Goal: Task Accomplishment & Management: Manage account settings

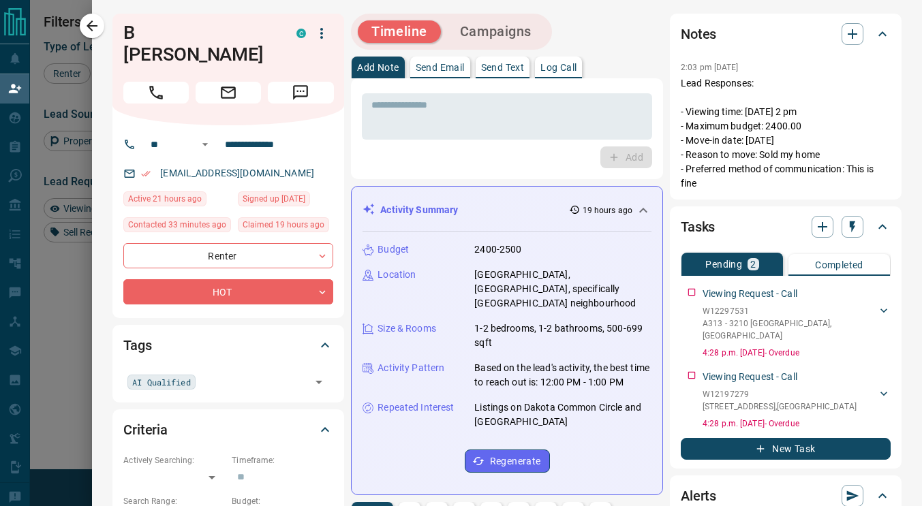
scroll to position [373, 631]
click at [316, 27] on icon "button" at bounding box center [321, 33] width 16 height 16
click at [409, 135] on div at bounding box center [461, 253] width 922 height 506
click at [277, 29] on icon "button" at bounding box center [281, 31] width 8 height 8
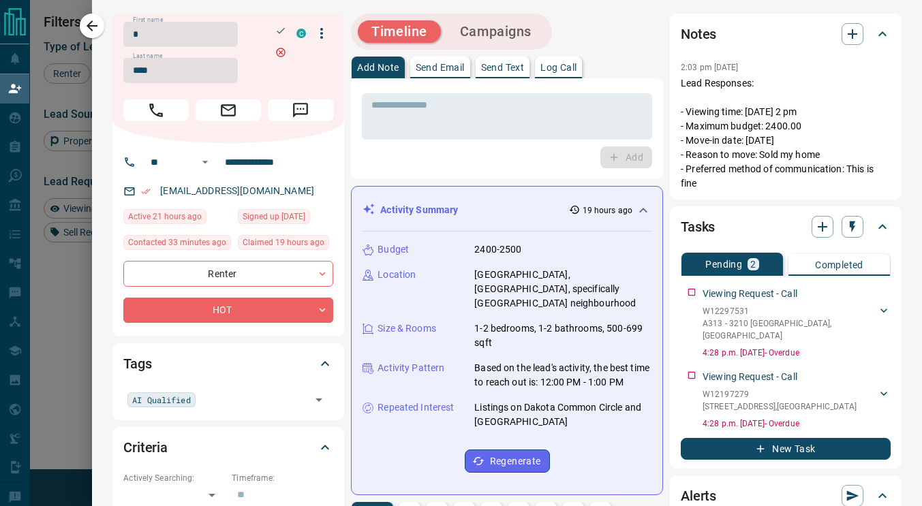
click at [135, 37] on input "*" at bounding box center [180, 34] width 114 height 25
type input "*****"
click at [362, 157] on div "Add" at bounding box center [507, 158] width 290 height 22
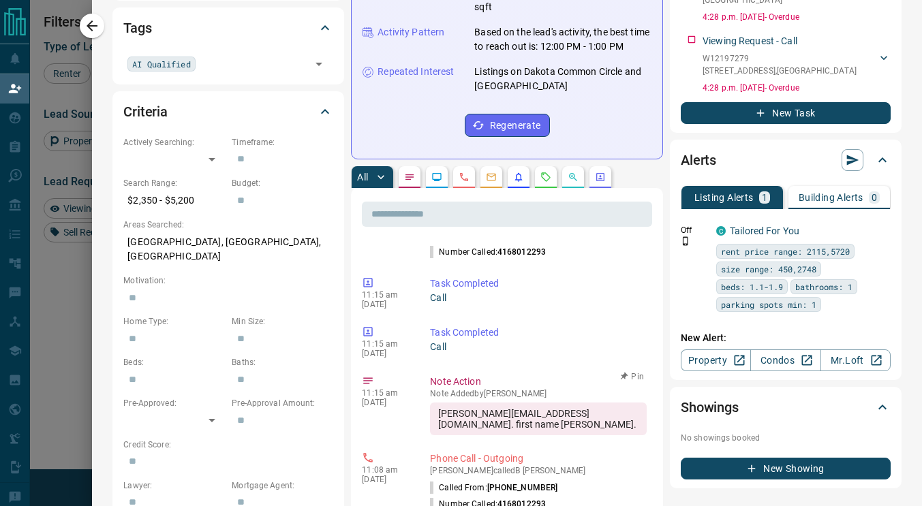
scroll to position [242, 0]
drag, startPoint x: 528, startPoint y: 384, endPoint x: 430, endPoint y: 388, distance: 98.2
click at [430, 402] on div "[PERSON_NAME][EMAIL_ADDRESS][DOMAIN_NAME]. first name [PERSON_NAME]." at bounding box center [538, 418] width 217 height 33
copy div "[PERSON_NAME][EMAIL_ADDRESS][DOMAIN_NAME]"
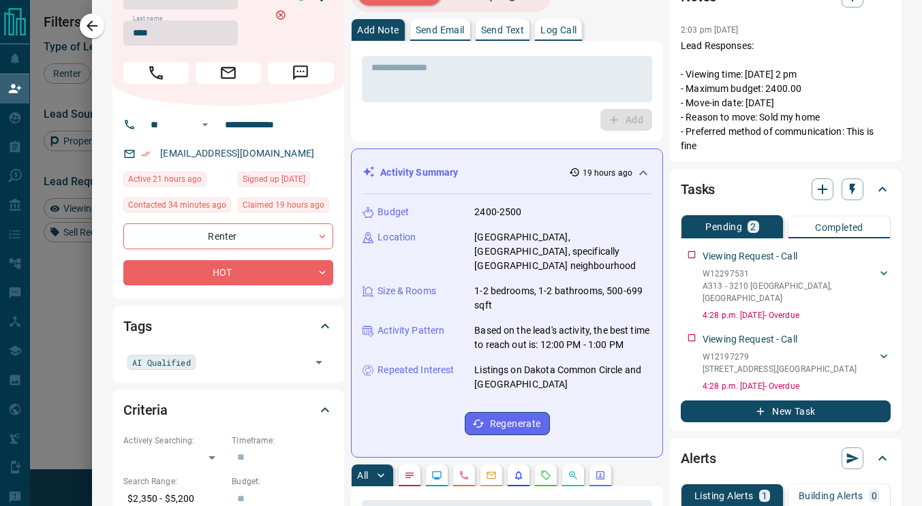
scroll to position [0, 0]
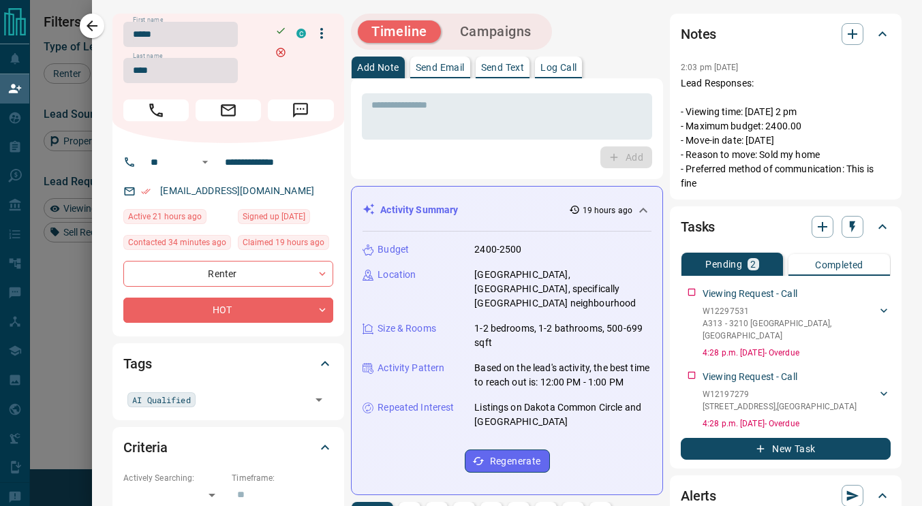
click at [256, 192] on div "[EMAIL_ADDRESS][DOMAIN_NAME]" at bounding box center [228, 191] width 210 height 22
click at [275, 28] on icon "button" at bounding box center [280, 30] width 11 height 11
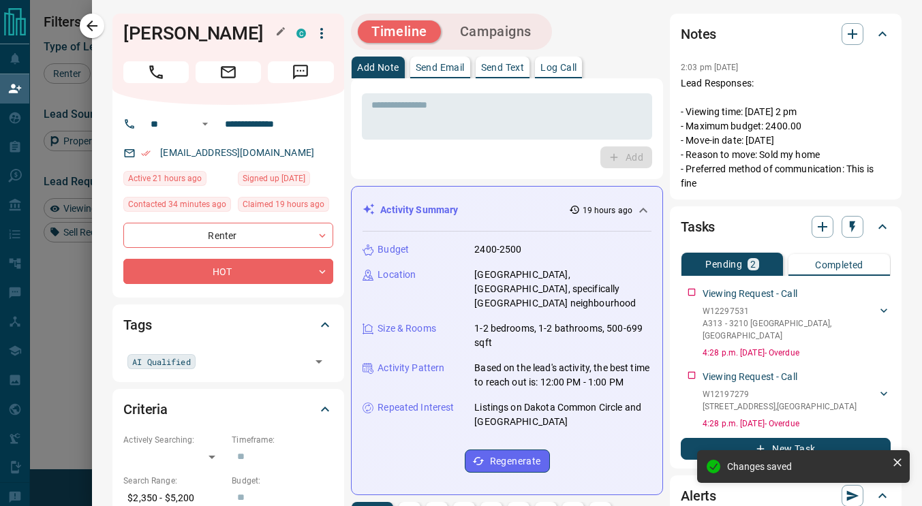
click at [253, 153] on div "[EMAIL_ADDRESS][DOMAIN_NAME]" at bounding box center [228, 153] width 210 height 22
click at [423, 108] on textarea at bounding box center [506, 116] width 271 height 35
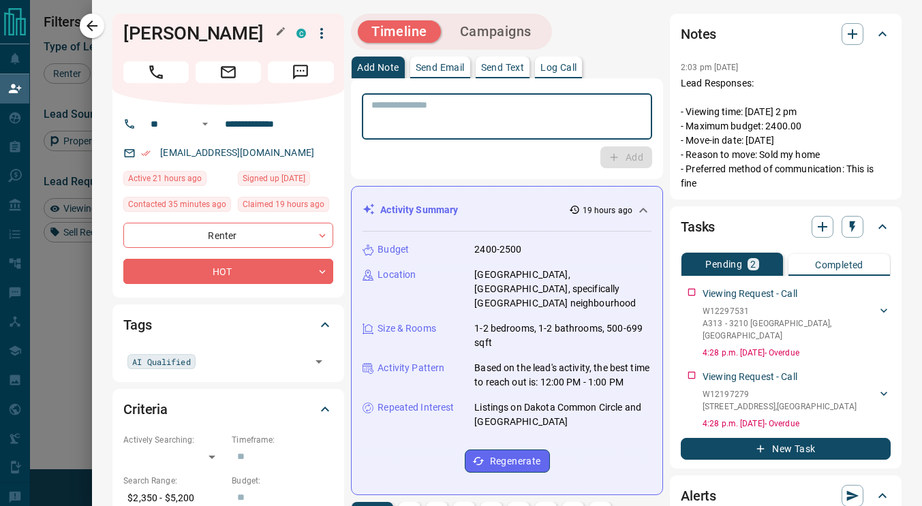
scroll to position [373, 631]
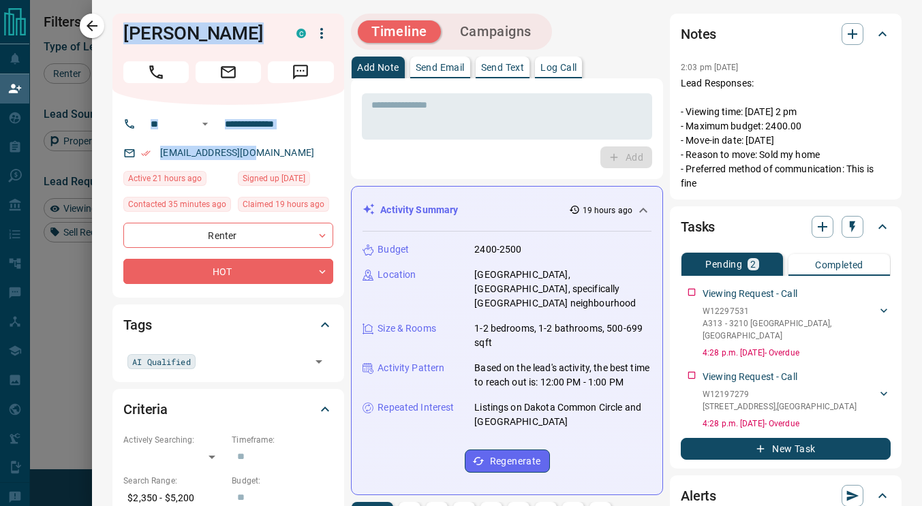
drag, startPoint x: 119, startPoint y: 34, endPoint x: 296, endPoint y: 152, distance: 212.8
click at [296, 152] on div "**********" at bounding box center [228, 156] width 232 height 284
copy div "[PERSON_NAME] ​ ​ [EMAIL_ADDRESS][DOMAIN_NAME]"
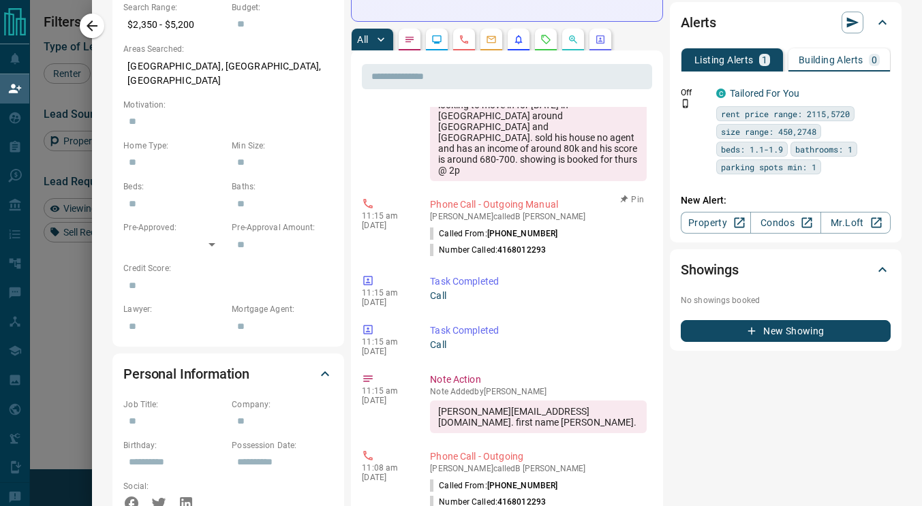
scroll to position [170, 0]
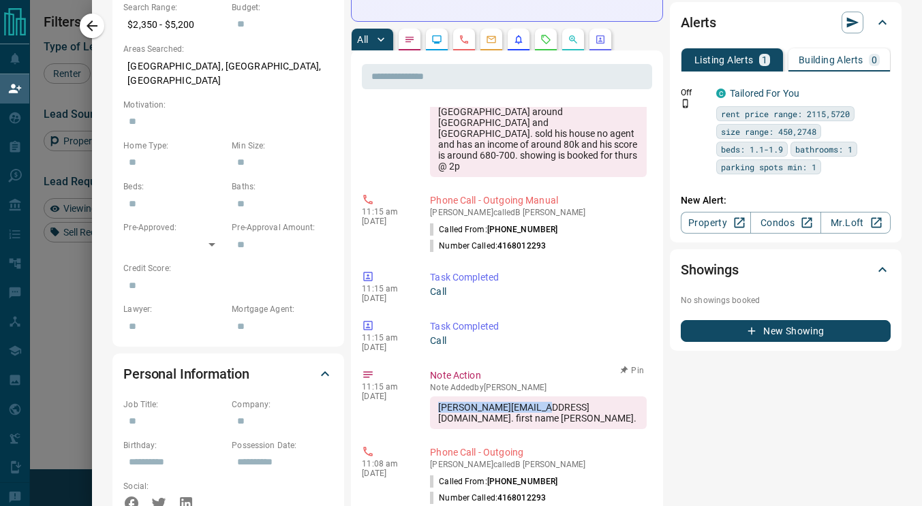
drag, startPoint x: 530, startPoint y: 378, endPoint x: 427, endPoint y: 380, distance: 102.9
click at [430, 397] on div "[PERSON_NAME][EMAIL_ADDRESS][DOMAIN_NAME]. first name [PERSON_NAME]." at bounding box center [538, 413] width 217 height 33
copy div "[PERSON_NAME][EMAIL_ADDRESS][DOMAIN_NAME]"
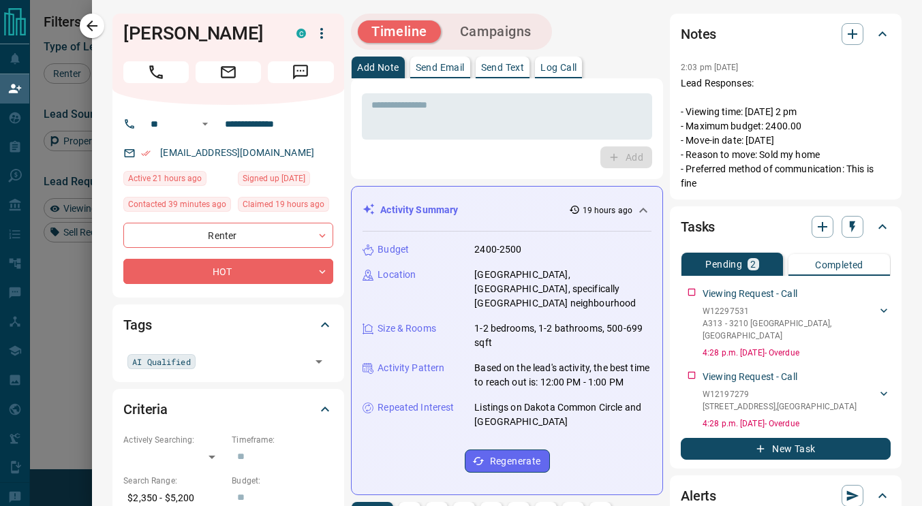
scroll to position [373, 631]
click at [98, 23] on icon "button" at bounding box center [92, 26] width 16 height 16
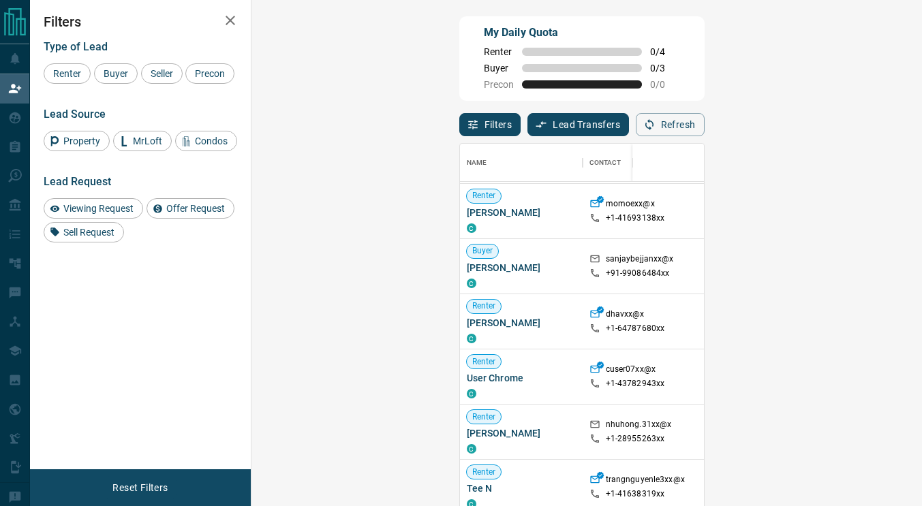
scroll to position [110, 0]
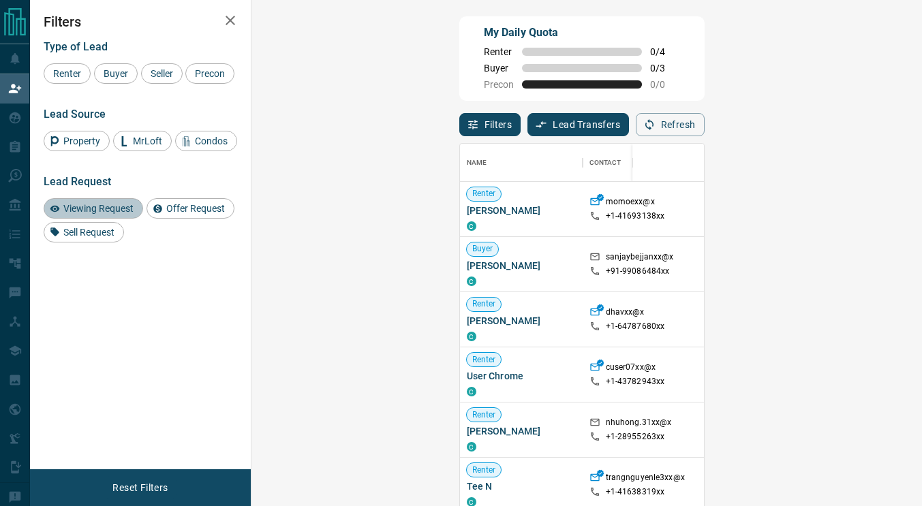
click at [134, 209] on span "Viewing Request" at bounding box center [99, 208] width 80 height 11
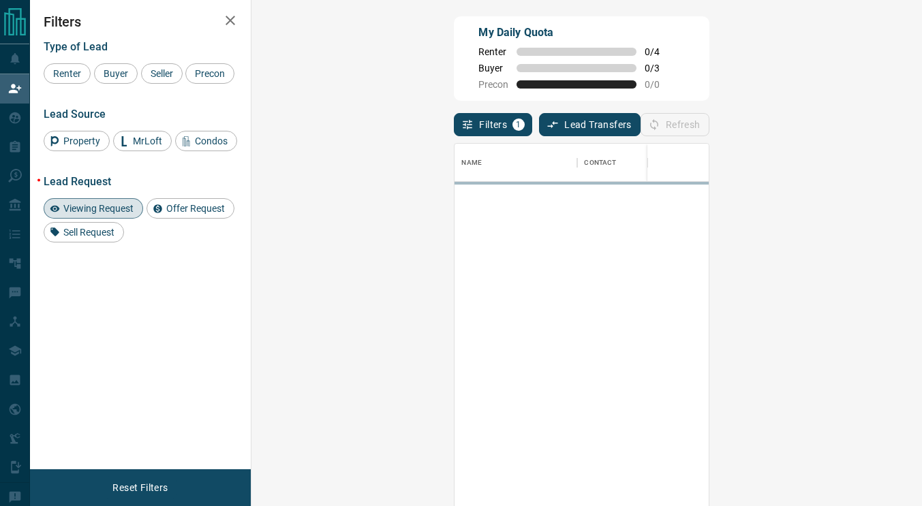
scroll to position [0, 0]
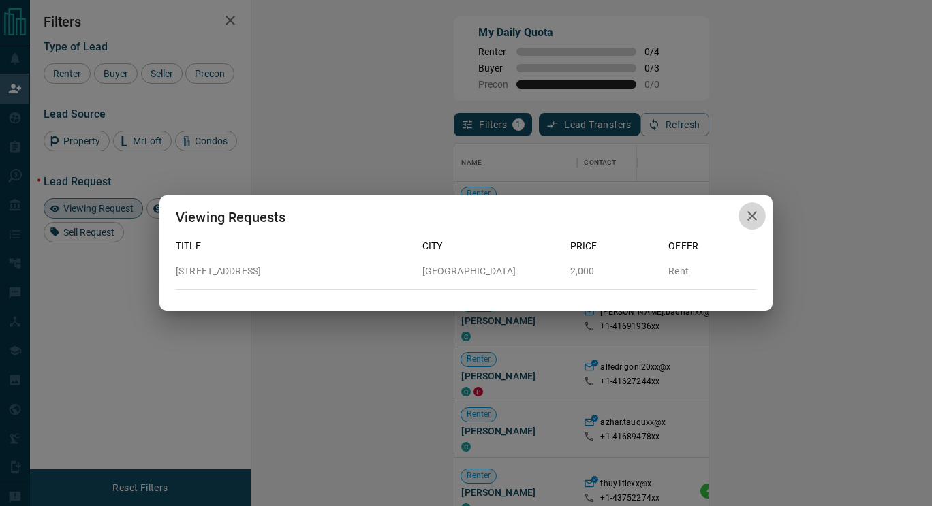
click at [756, 217] on icon "button" at bounding box center [752, 216] width 16 height 16
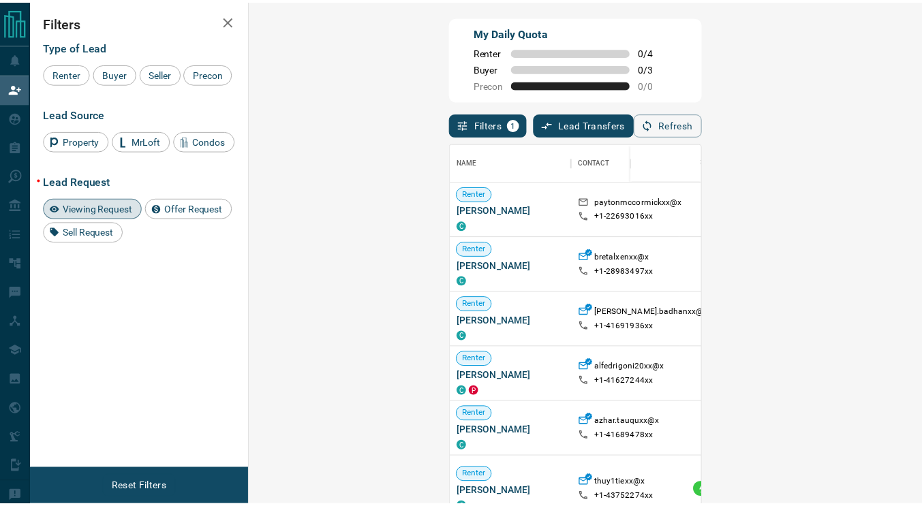
scroll to position [10, 11]
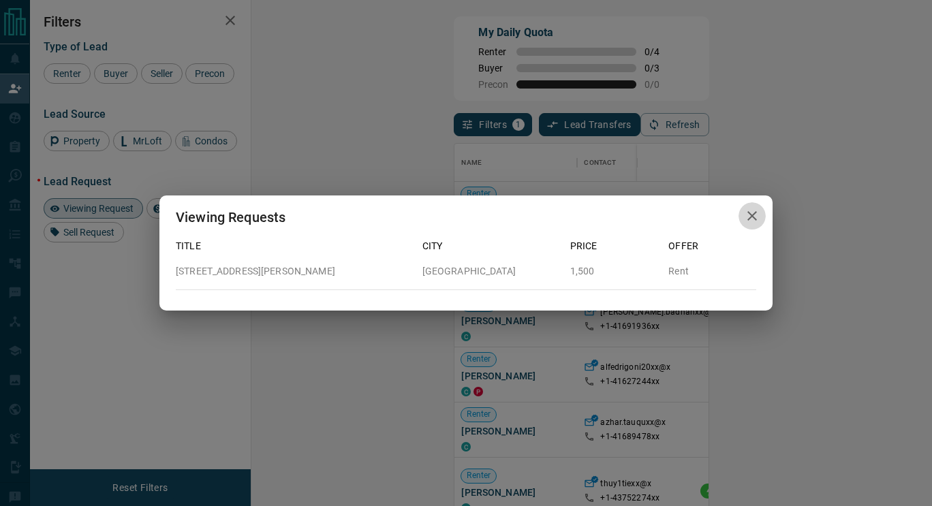
click at [748, 217] on icon "button" at bounding box center [752, 216] width 16 height 16
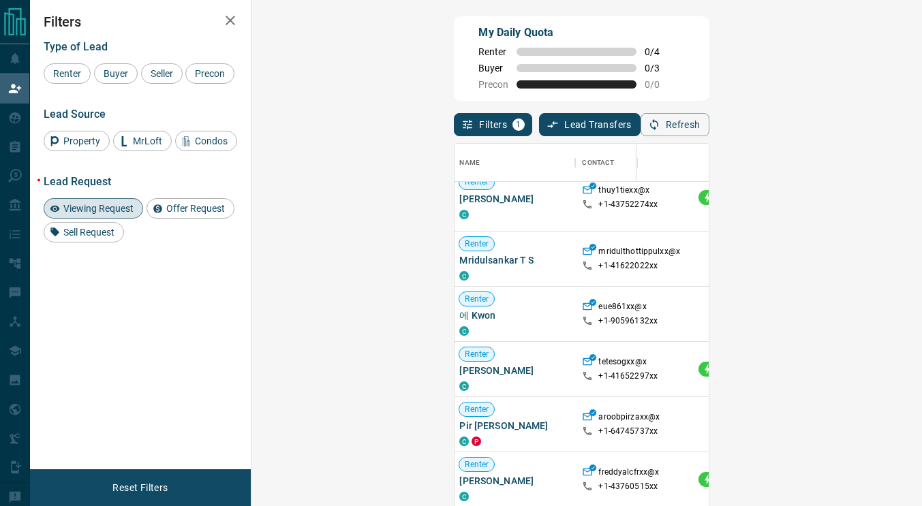
scroll to position [0, 2]
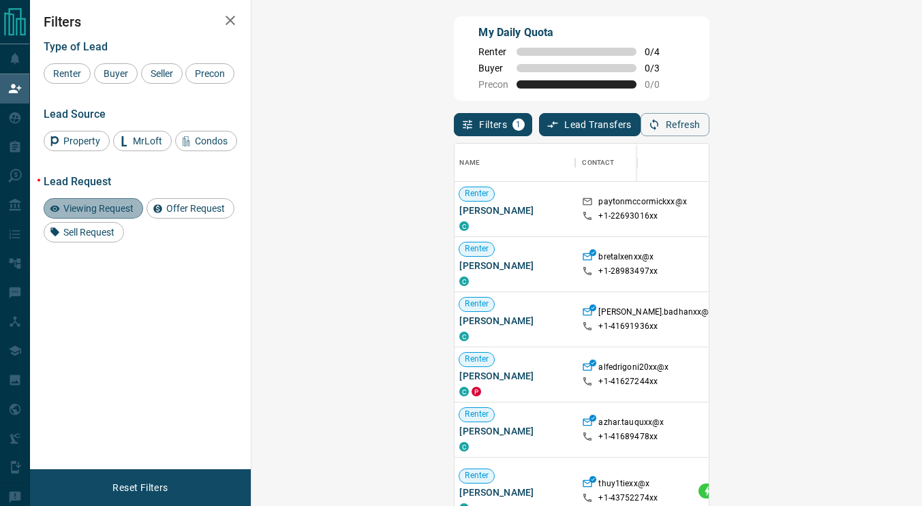
click at [109, 206] on span "Viewing Request" at bounding box center [99, 208] width 80 height 11
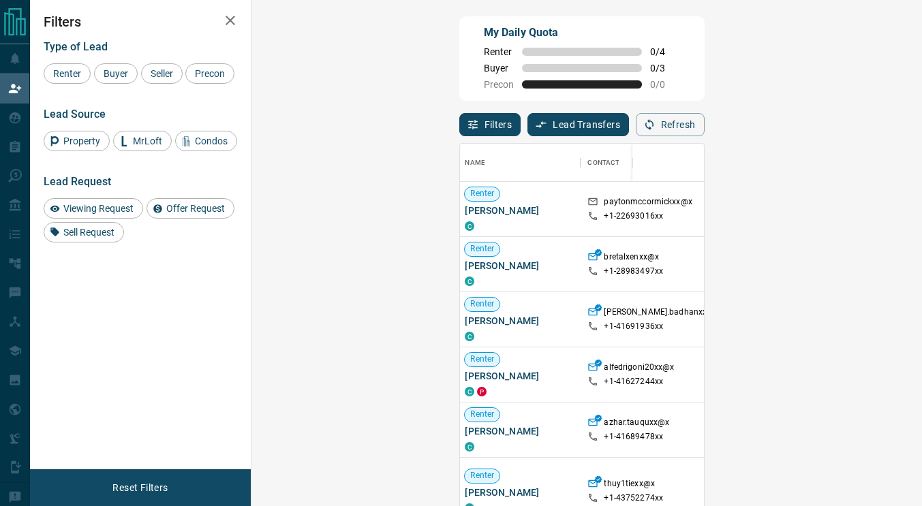
click at [175, 217] on div "Offer Request" at bounding box center [191, 208] width 88 height 20
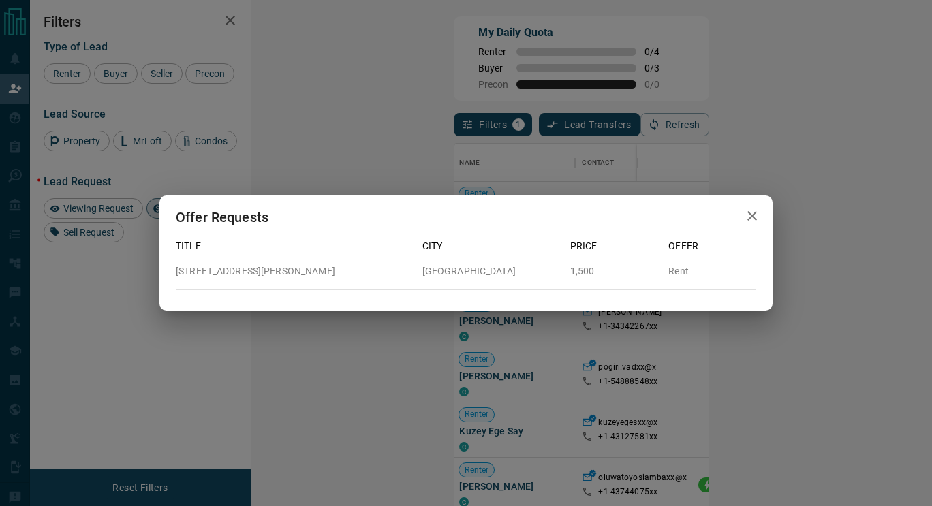
click at [745, 213] on icon "button" at bounding box center [752, 216] width 16 height 16
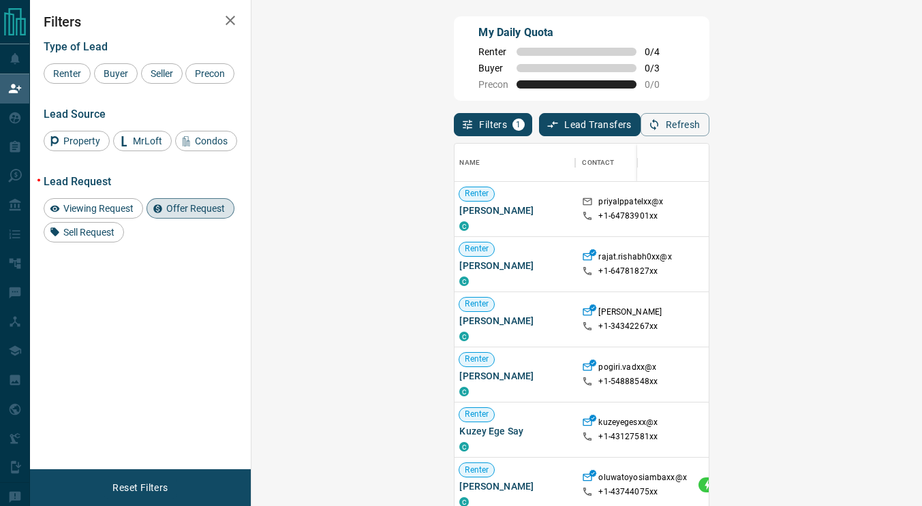
scroll to position [10, 11]
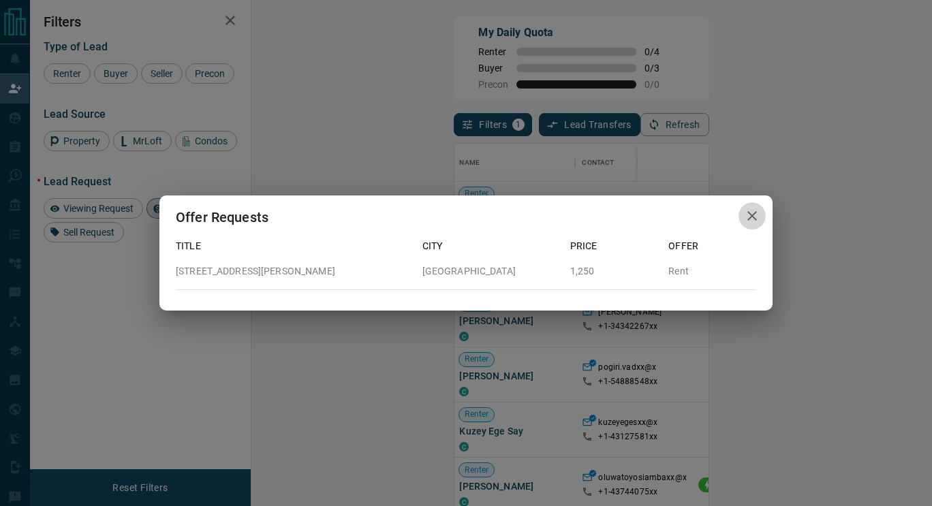
click at [758, 217] on icon "button" at bounding box center [752, 216] width 16 height 16
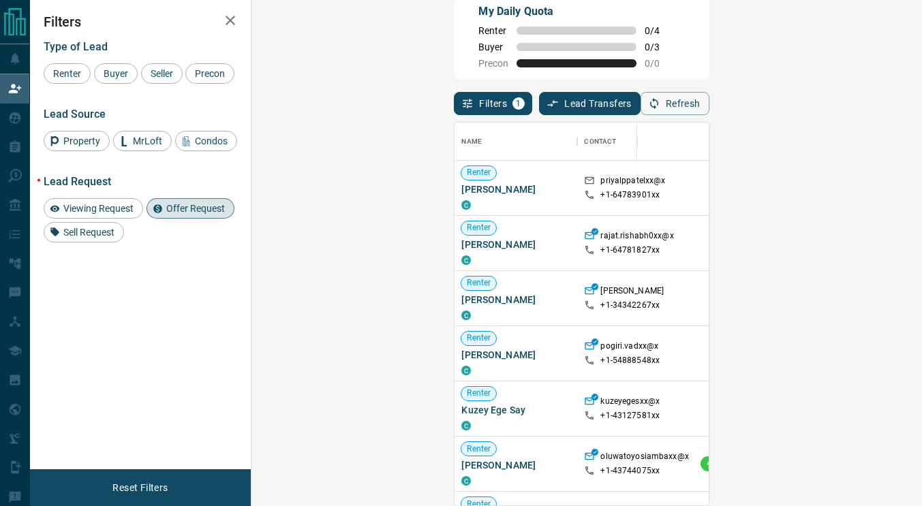
scroll to position [0, 0]
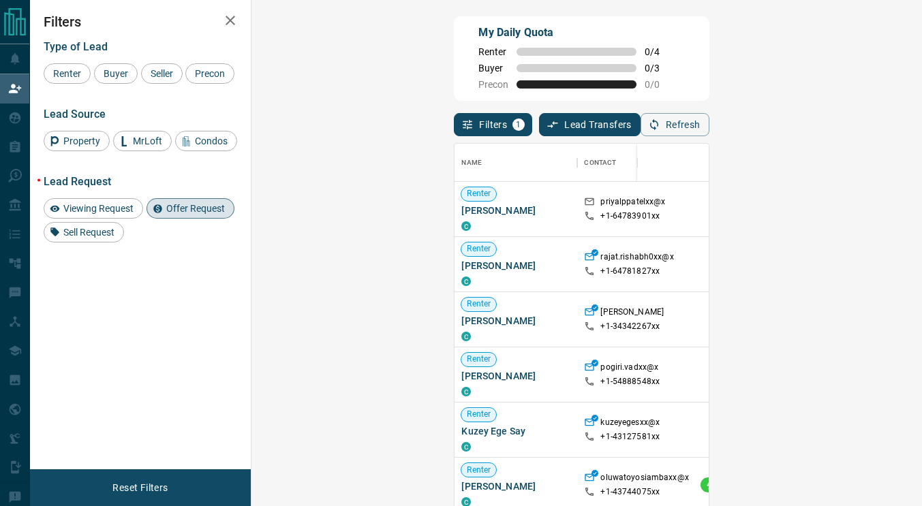
click at [180, 206] on span "Offer Request" at bounding box center [196, 208] width 68 height 11
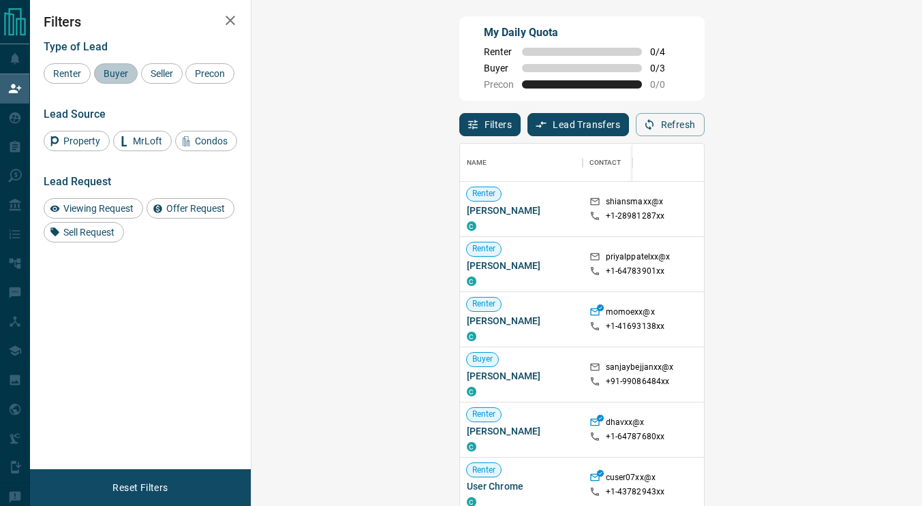
click at [114, 74] on span "Buyer" at bounding box center [116, 73] width 34 height 11
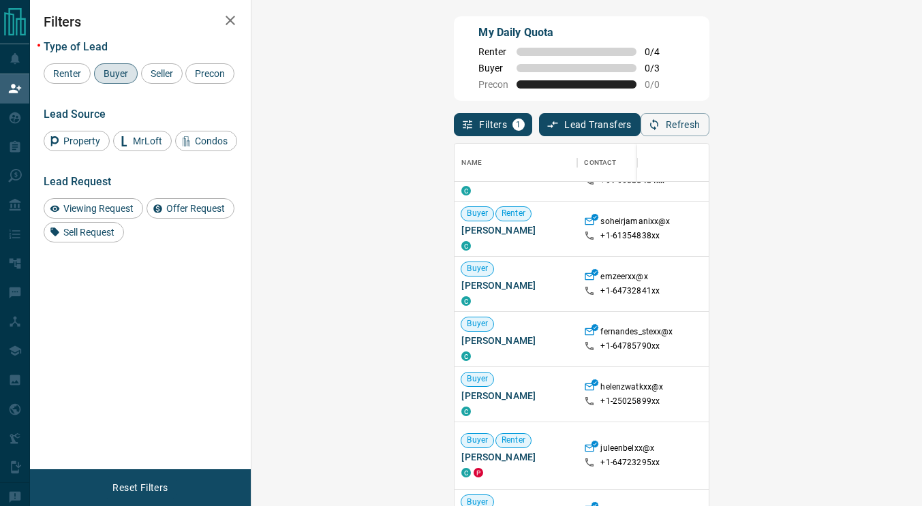
scroll to position [35, 0]
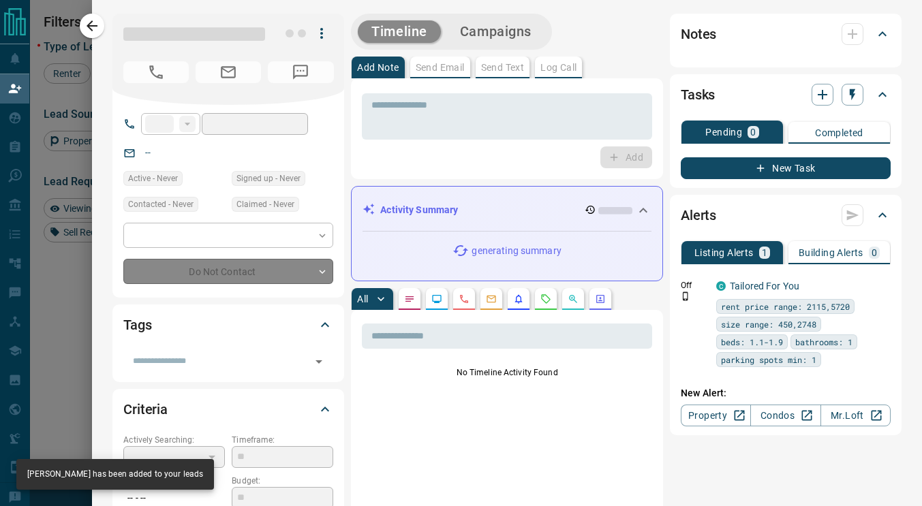
type input "**"
type input "**********"
type input "**"
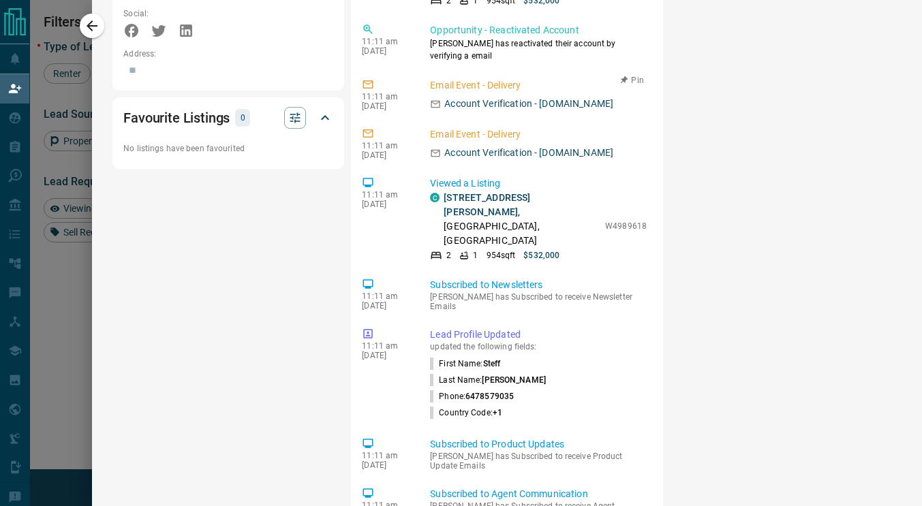
scroll to position [933, 0]
click at [95, 29] on icon "button" at bounding box center [92, 26] width 16 height 16
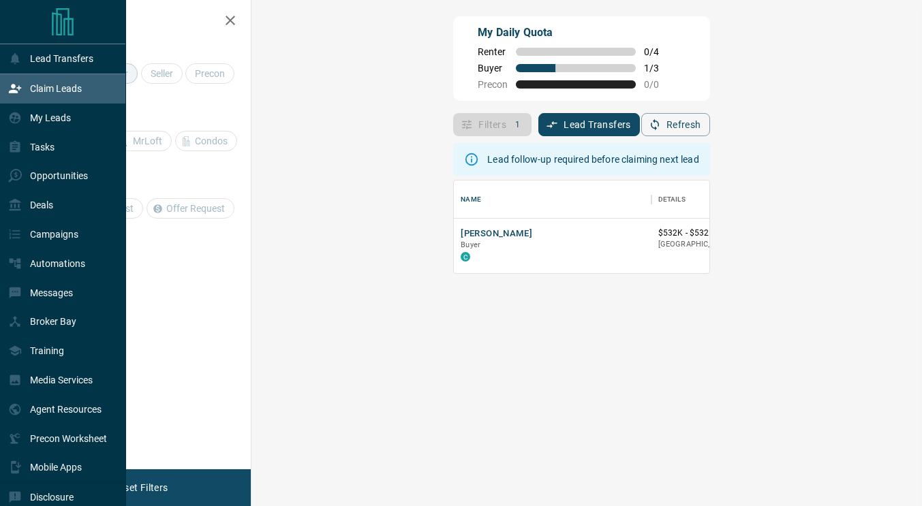
scroll to position [82, 631]
click at [48, 151] on p "Tasks" at bounding box center [42, 147] width 25 height 11
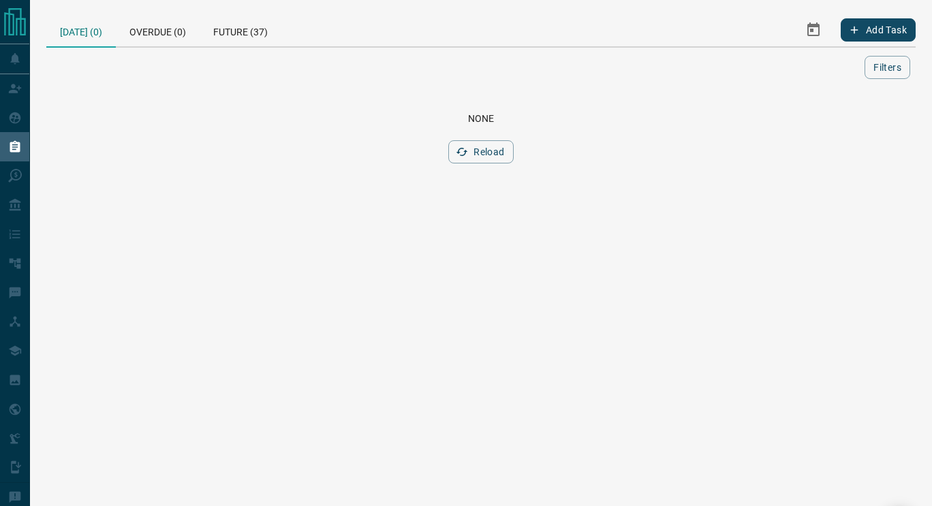
click at [167, 35] on div "Overdue (0)" at bounding box center [158, 30] width 84 height 33
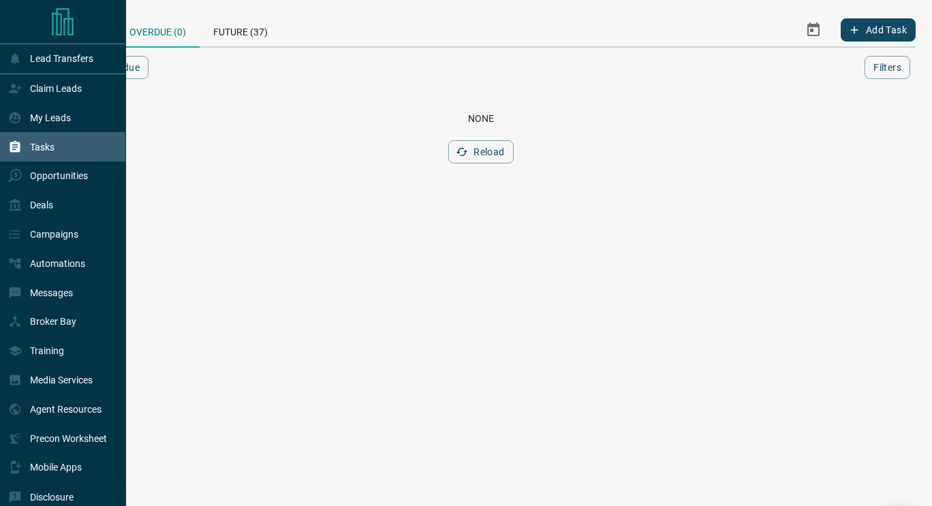
click at [35, 177] on p "Opportunities" at bounding box center [59, 175] width 58 height 11
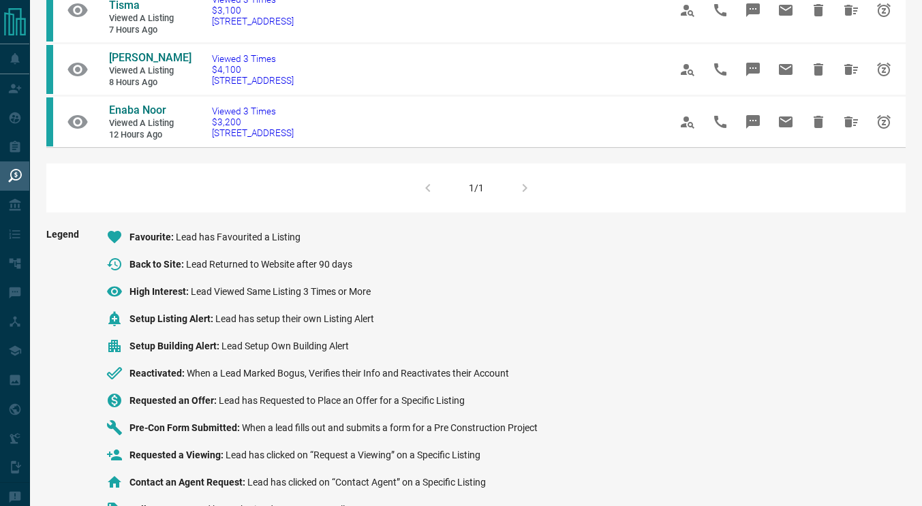
scroll to position [434, 0]
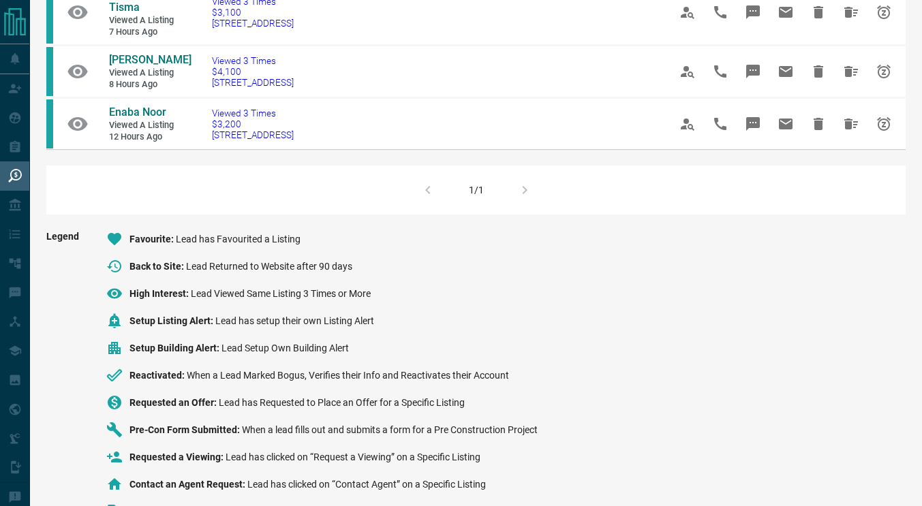
click at [132, 109] on span "Enaba Noor" at bounding box center [137, 112] width 57 height 13
click at [856, 128] on icon "Hide All from Enaba Noor" at bounding box center [851, 124] width 16 height 16
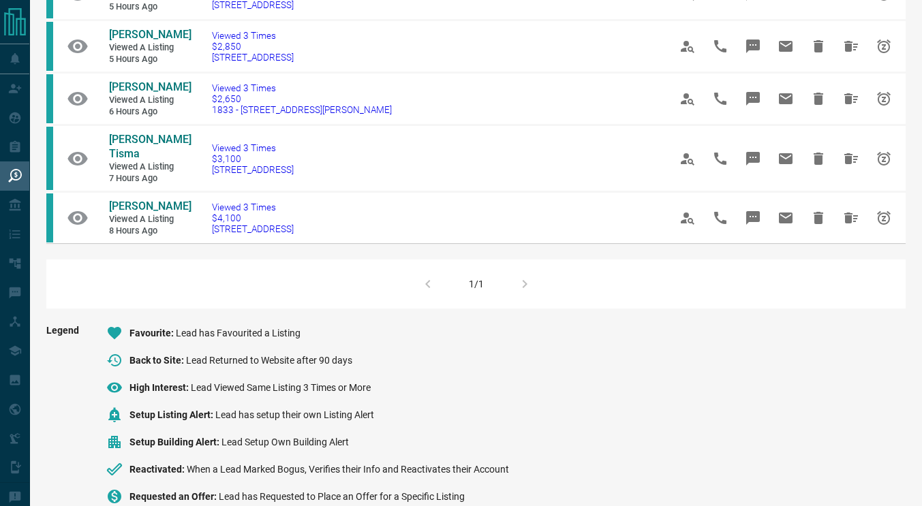
scroll to position [288, 0]
click at [149, 208] on span "[PERSON_NAME]" at bounding box center [150, 205] width 82 height 13
click at [850, 220] on icon "Hide All from Kate Ramos" at bounding box center [851, 217] width 14 height 11
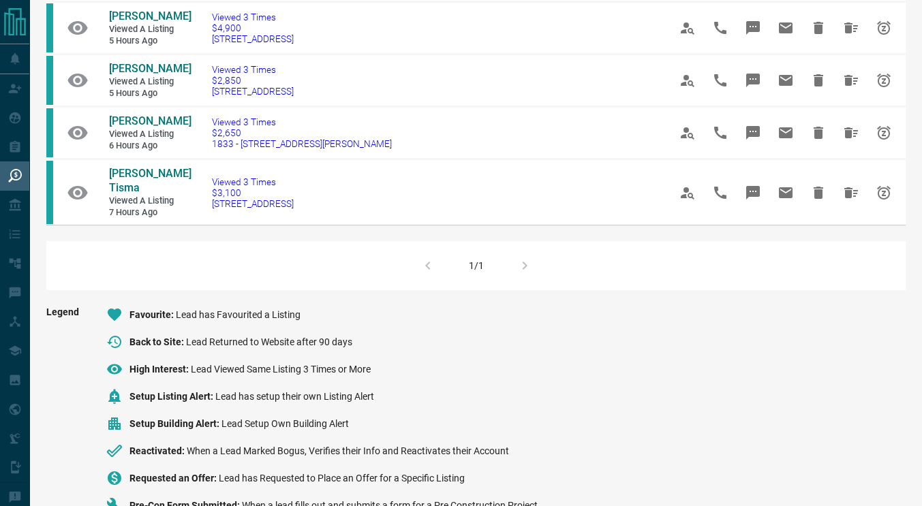
scroll to position [254, 0]
click at [113, 173] on span "[PERSON_NAME] Tisma" at bounding box center [150, 179] width 82 height 27
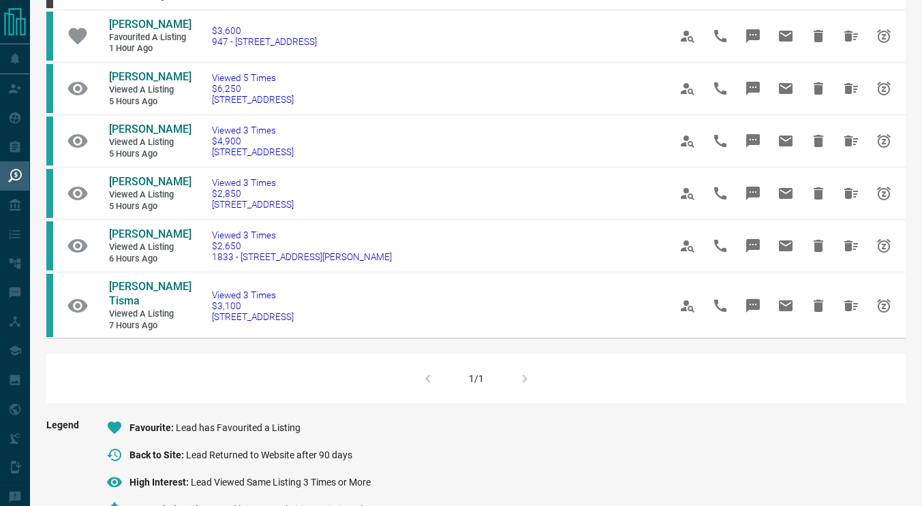
scroll to position [140, 0]
click at [860, 306] on button "Hide All from Lena Korolija Tisma" at bounding box center [851, 306] width 33 height 33
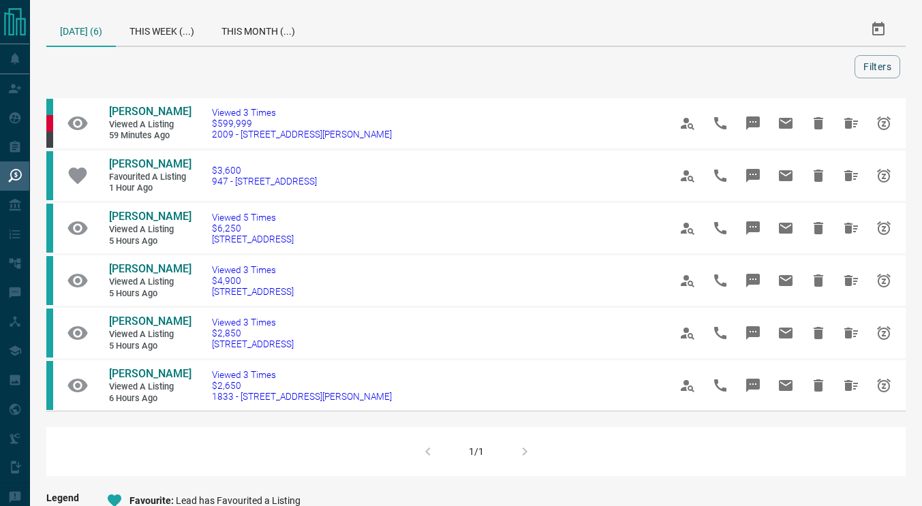
scroll to position [226, 0]
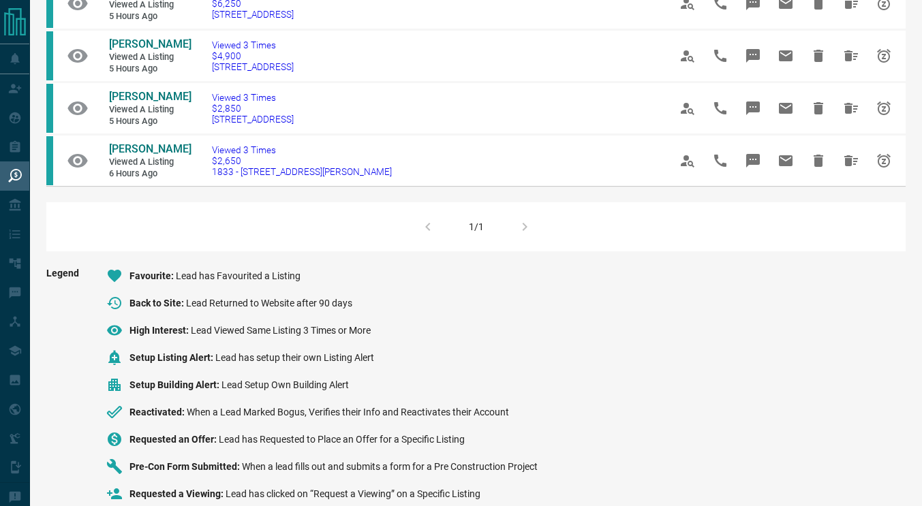
click at [150, 147] on span "[PERSON_NAME]" at bounding box center [150, 148] width 82 height 13
click at [848, 172] on button "Hide All from Kayla Carcamo" at bounding box center [851, 160] width 33 height 33
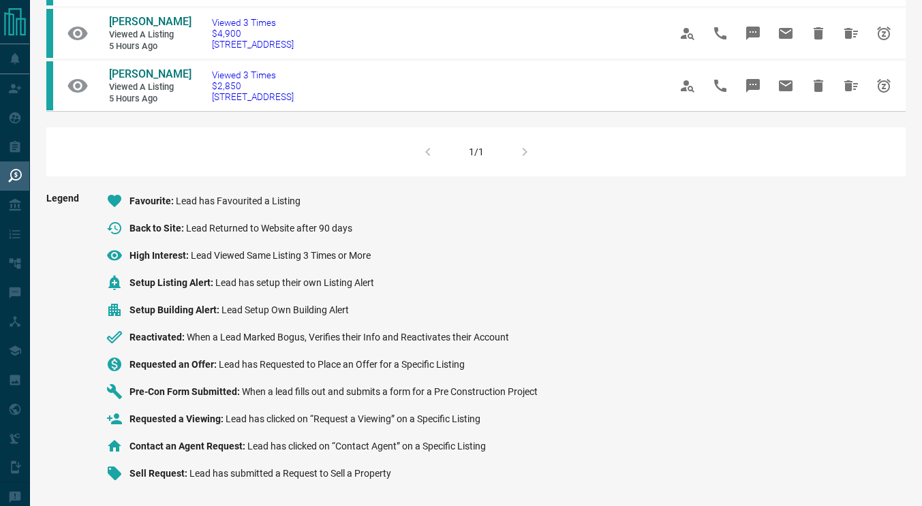
scroll to position [194, 0]
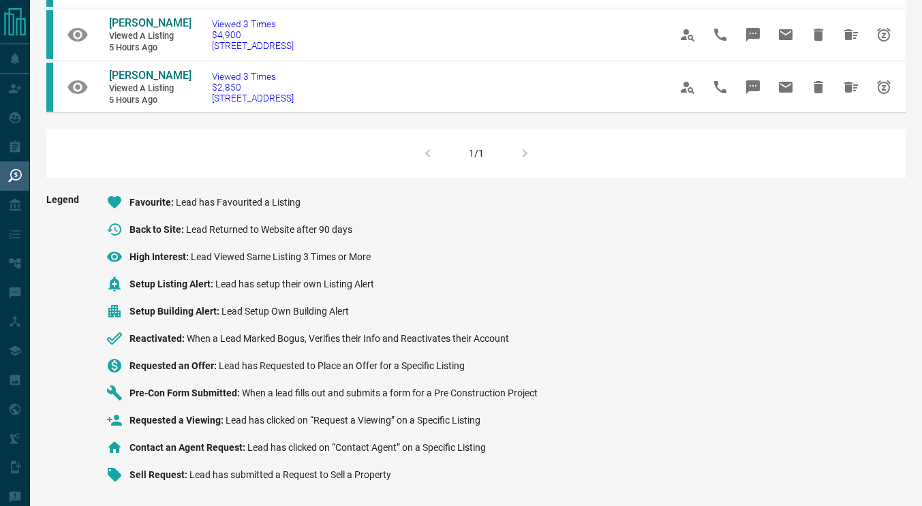
click at [150, 76] on span "[PERSON_NAME]" at bounding box center [150, 75] width 82 height 13
click at [851, 84] on icon "Hide All from Gregory Taylor" at bounding box center [851, 87] width 16 height 16
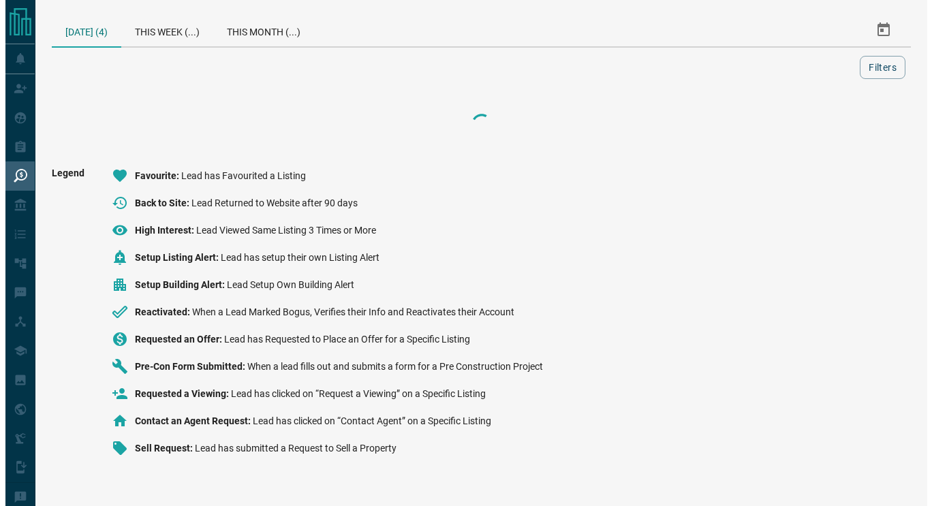
scroll to position [0, 0]
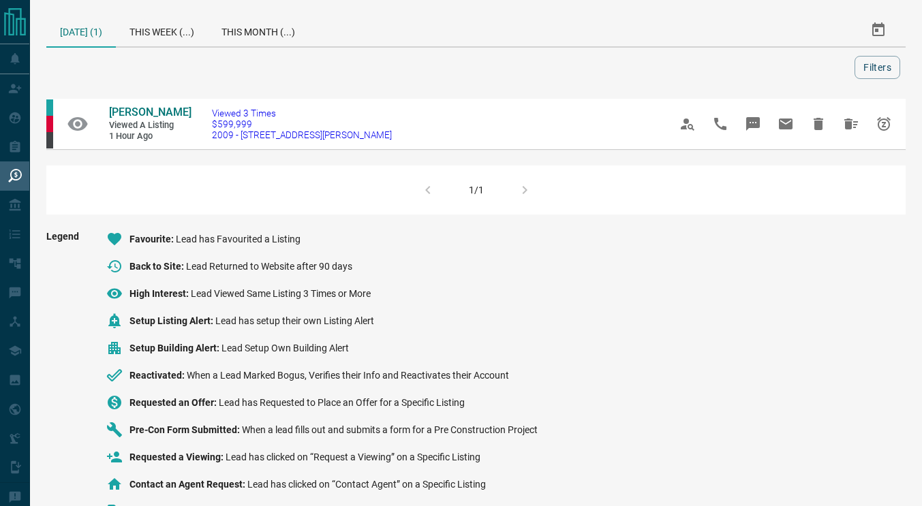
click at [163, 112] on span "[PERSON_NAME]" at bounding box center [150, 112] width 82 height 13
click at [889, 123] on icon "Snooze" at bounding box center [884, 124] width 14 height 14
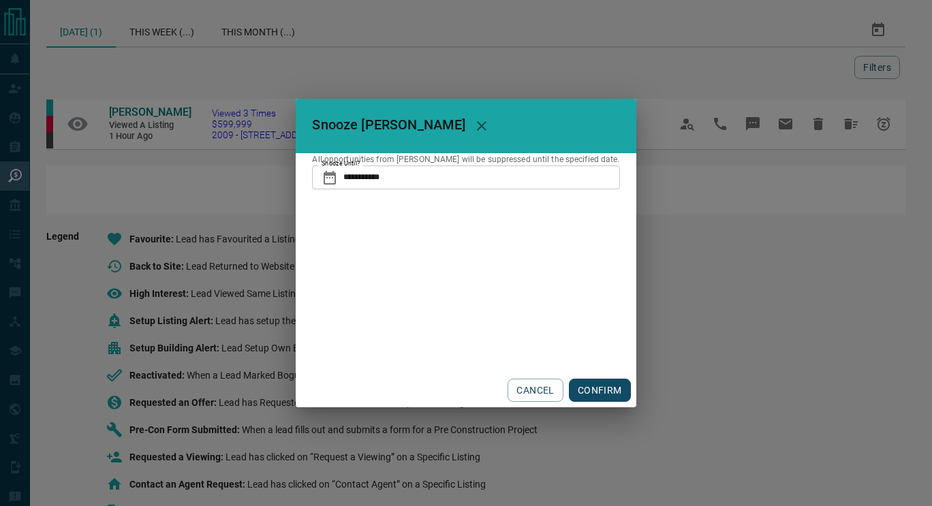
click at [532, 179] on input "**********" at bounding box center [481, 177] width 276 height 23
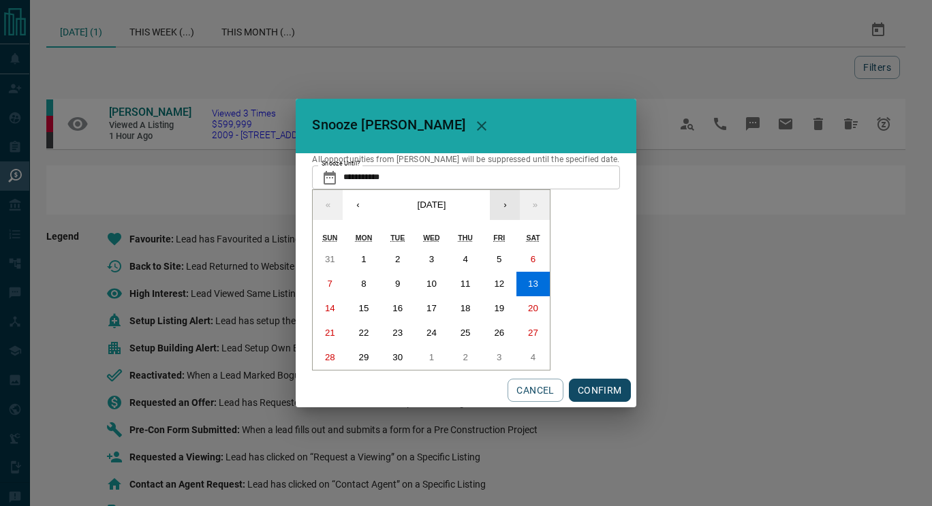
click at [506, 200] on button "›" at bounding box center [505, 205] width 30 height 30
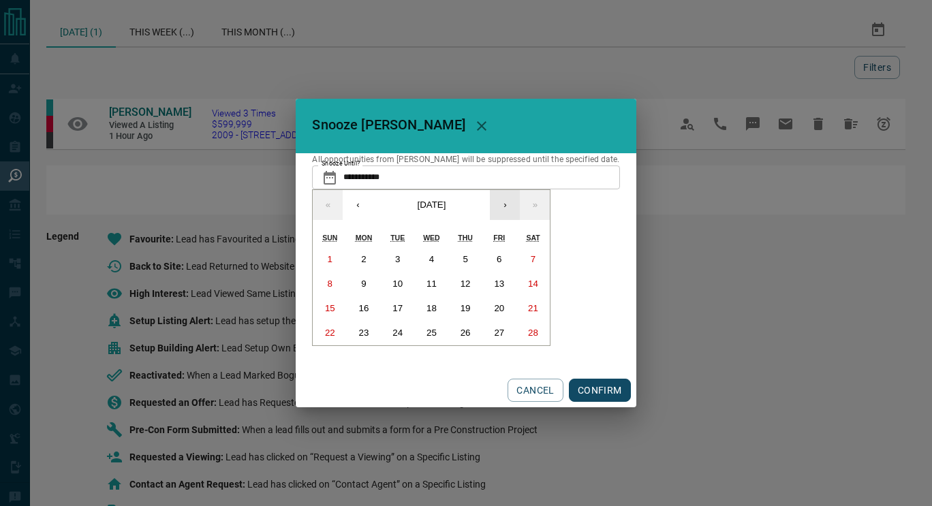
click at [506, 200] on button "›" at bounding box center [505, 205] width 30 height 30
click at [509, 336] on button "22" at bounding box center [499, 333] width 34 height 25
type input "**********"
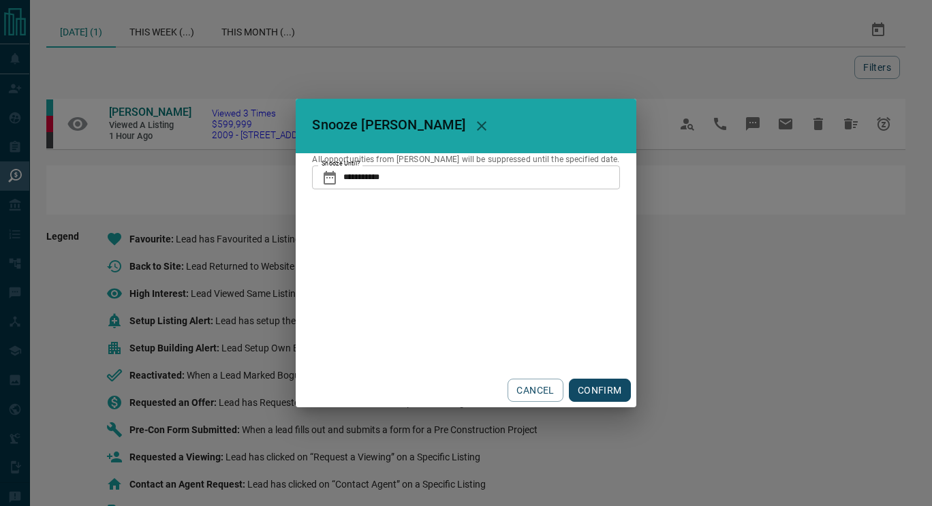
click at [590, 386] on button "CONFIRM" at bounding box center [600, 390] width 62 height 23
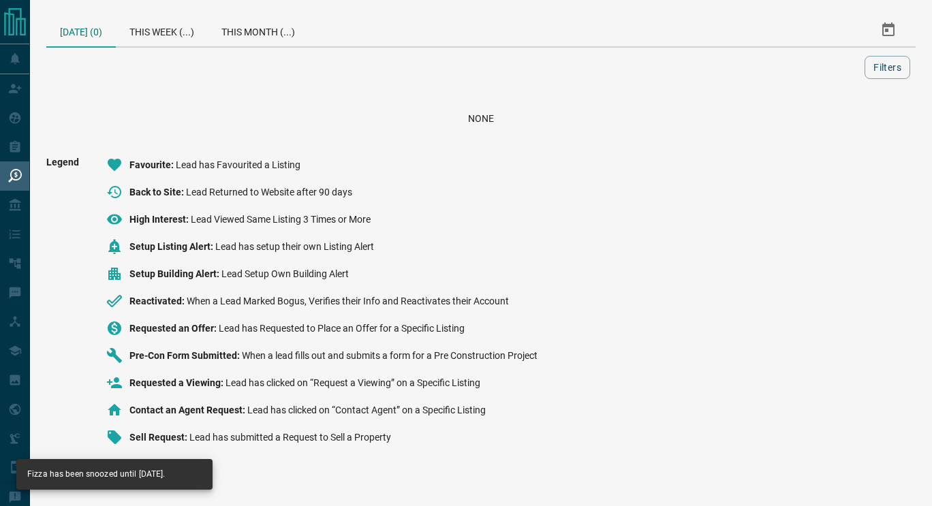
click at [138, 32] on div "This Week (...)" at bounding box center [162, 30] width 92 height 33
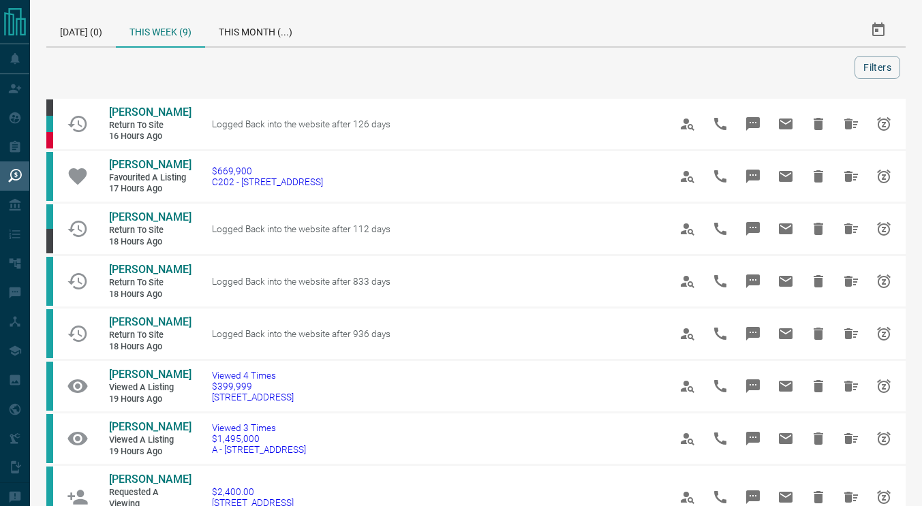
click at [151, 113] on span "[PERSON_NAME]" at bounding box center [150, 112] width 82 height 13
click at [135, 106] on link "[PERSON_NAME]" at bounding box center [150, 113] width 82 height 14
click at [857, 131] on icon "Hide All from Adwoa Menka" at bounding box center [851, 124] width 16 height 16
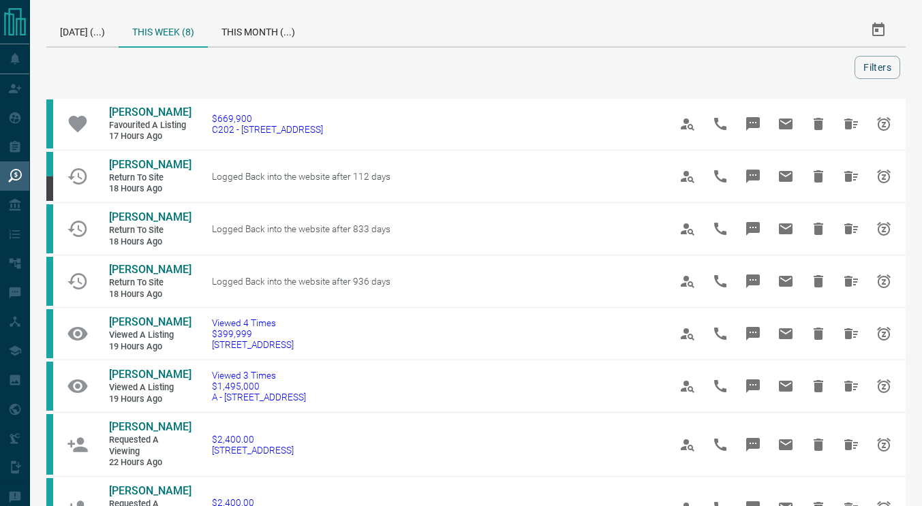
click at [152, 114] on span "[PERSON_NAME]" at bounding box center [150, 112] width 82 height 13
click at [851, 113] on button "Hide All from Robert Baskar" at bounding box center [851, 124] width 33 height 33
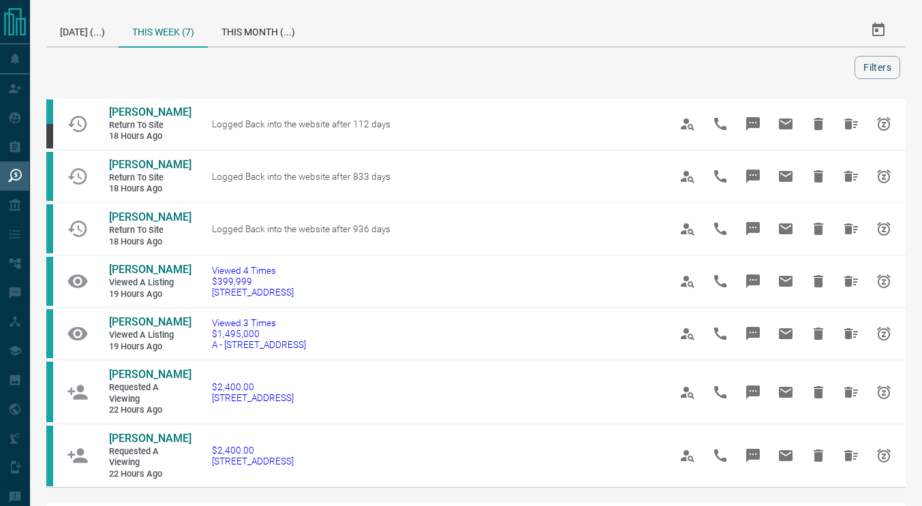
click at [151, 111] on span "[PERSON_NAME]" at bounding box center [150, 112] width 82 height 13
click at [853, 118] on icon "Hide All from Victoria Kuglin" at bounding box center [851, 124] width 16 height 16
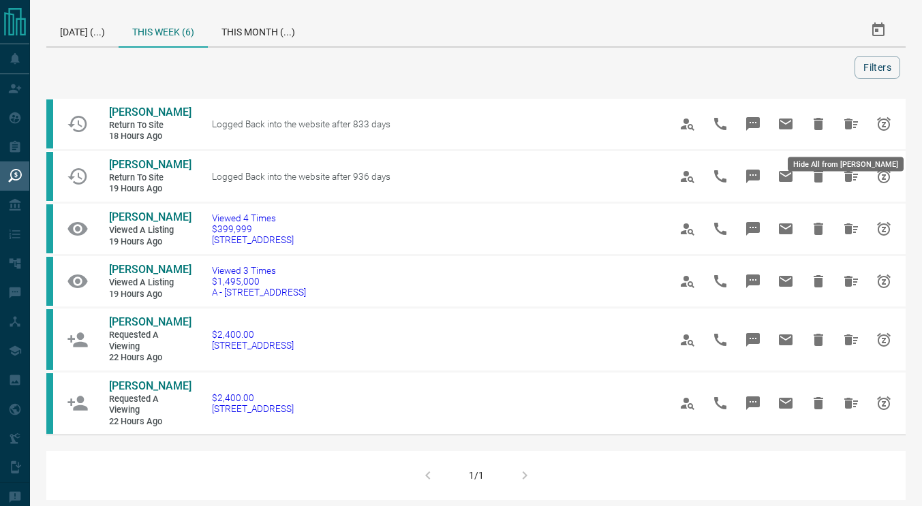
click at [844, 132] on icon "Hide All from Mohammed Ali Khan" at bounding box center [851, 124] width 16 height 16
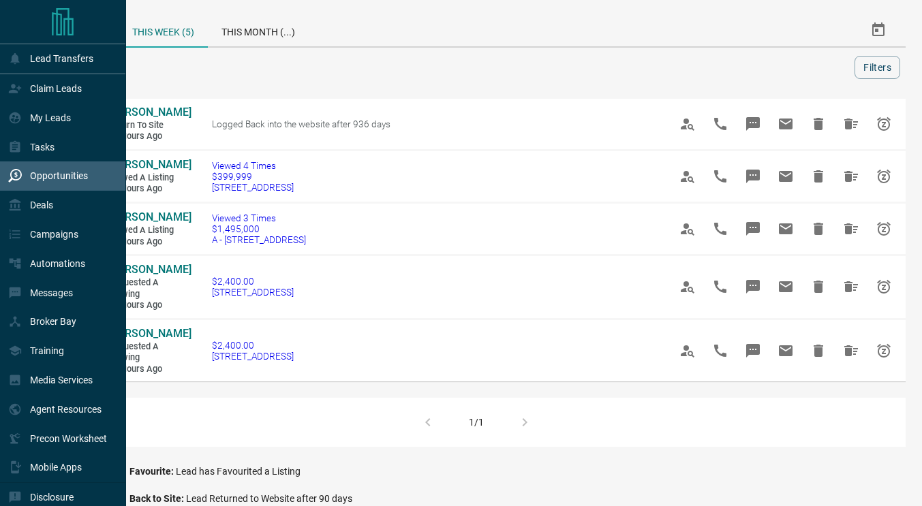
click at [67, 115] on p "My Leads" at bounding box center [50, 117] width 41 height 11
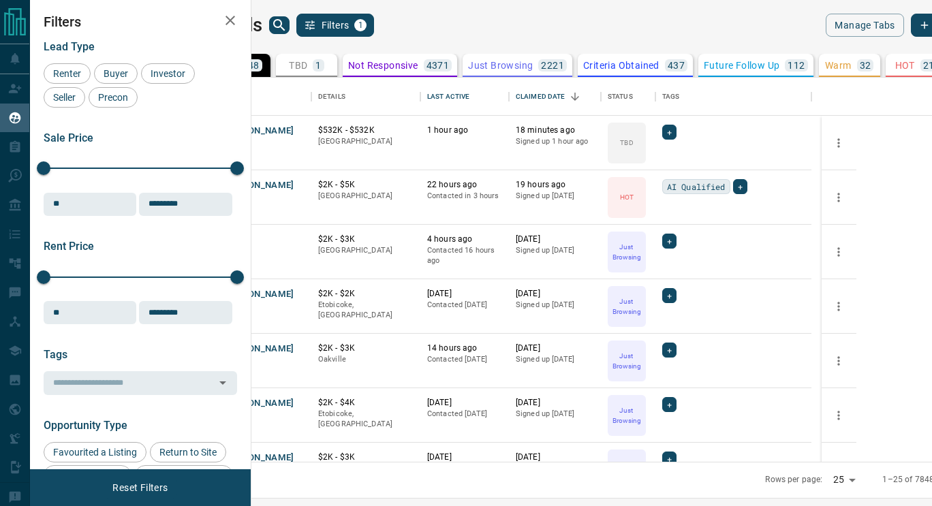
scroll to position [374, 664]
click at [288, 31] on icon "search button" at bounding box center [279, 25] width 16 height 16
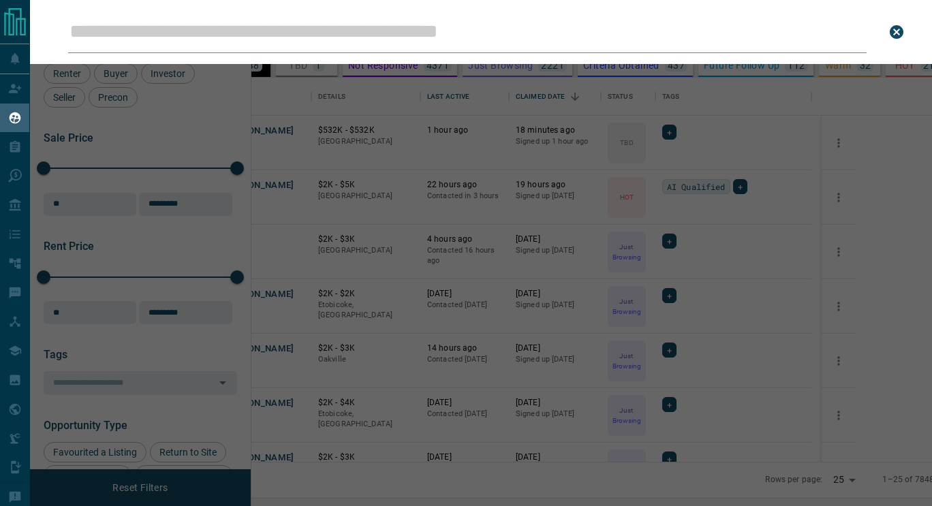
click at [351, 28] on input "Leads Search Bar" at bounding box center [467, 32] width 799 height 42
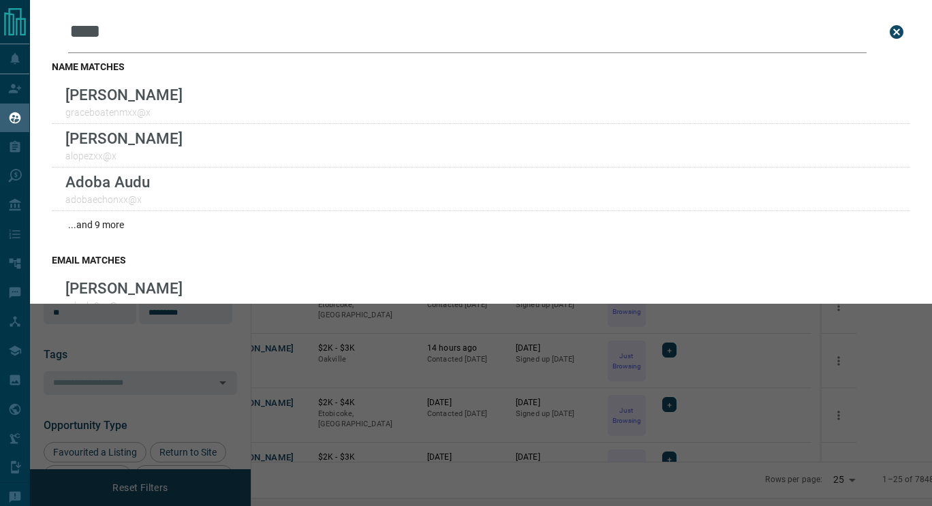
type input "****"
click at [883, 40] on button "close search bar" at bounding box center [896, 31] width 27 height 27
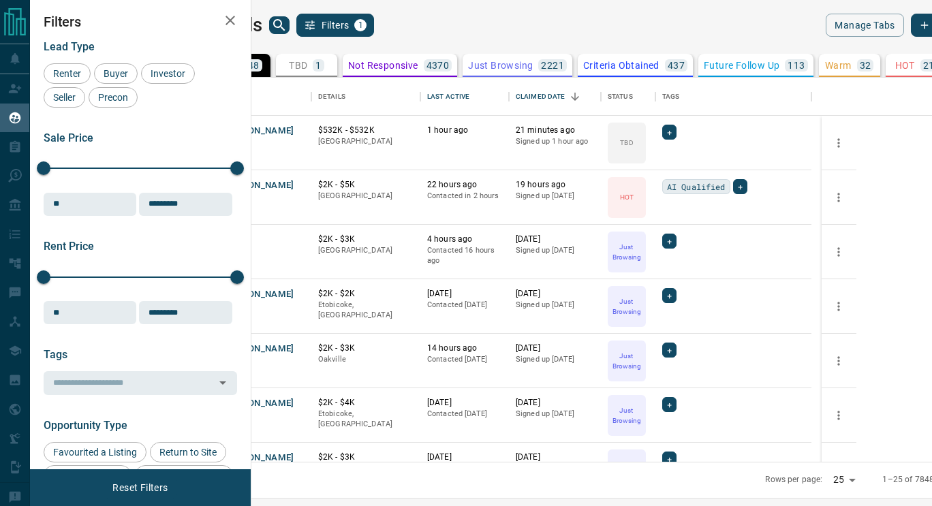
click at [337, 59] on button "TBD 1" at bounding box center [306, 65] width 61 height 23
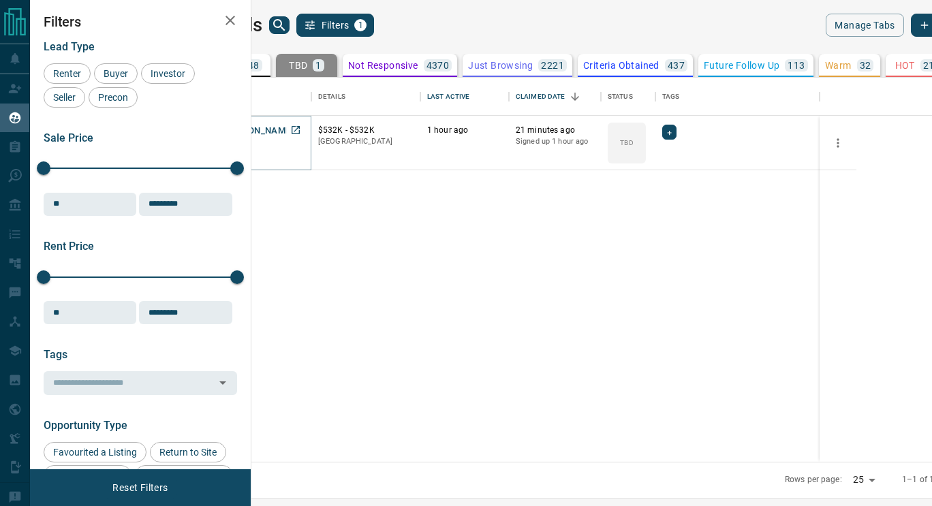
click at [294, 129] on button "[PERSON_NAME]" at bounding box center [259, 131] width 72 height 13
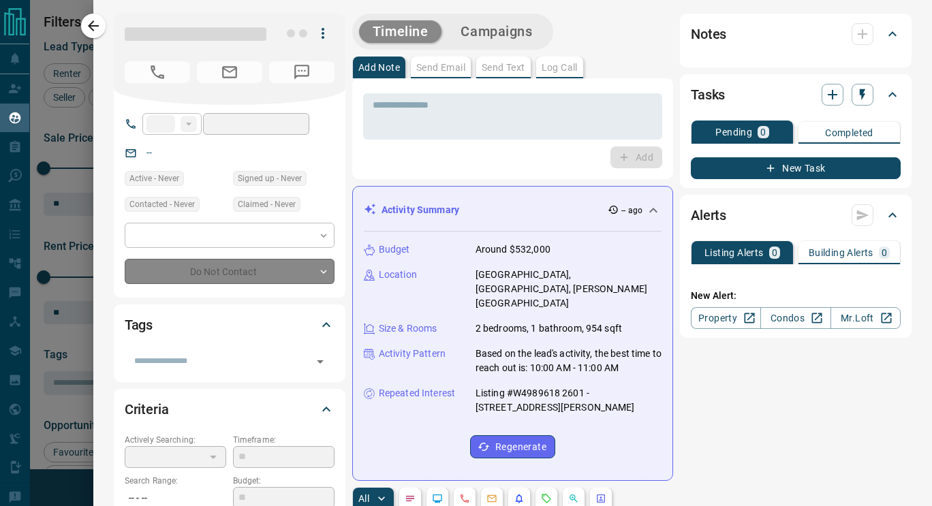
type input "**"
type input "**********"
type input "**"
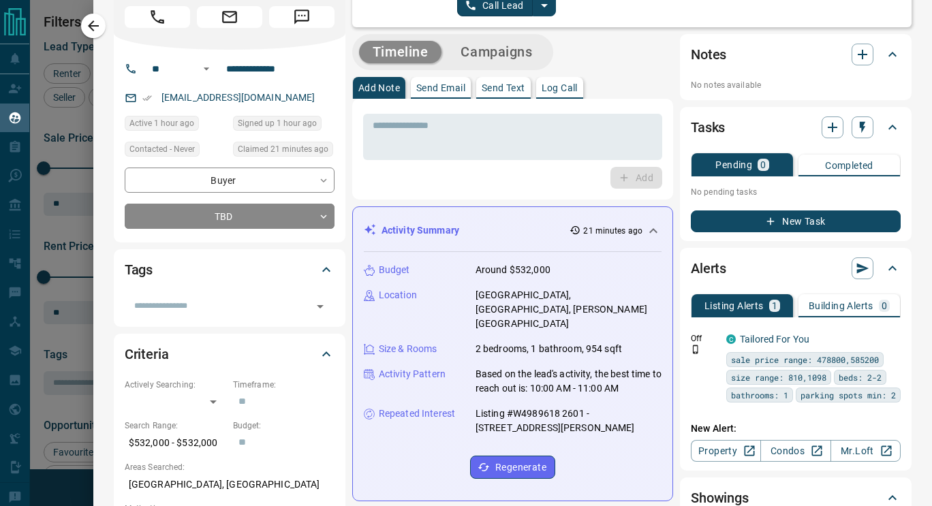
scroll to position [0, 0]
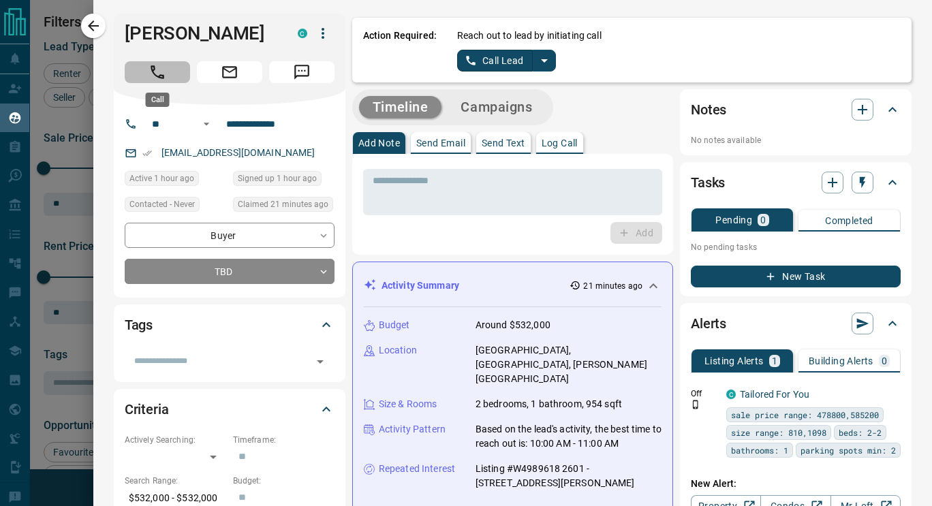
click at [167, 75] on button "Call" at bounding box center [157, 72] width 65 height 22
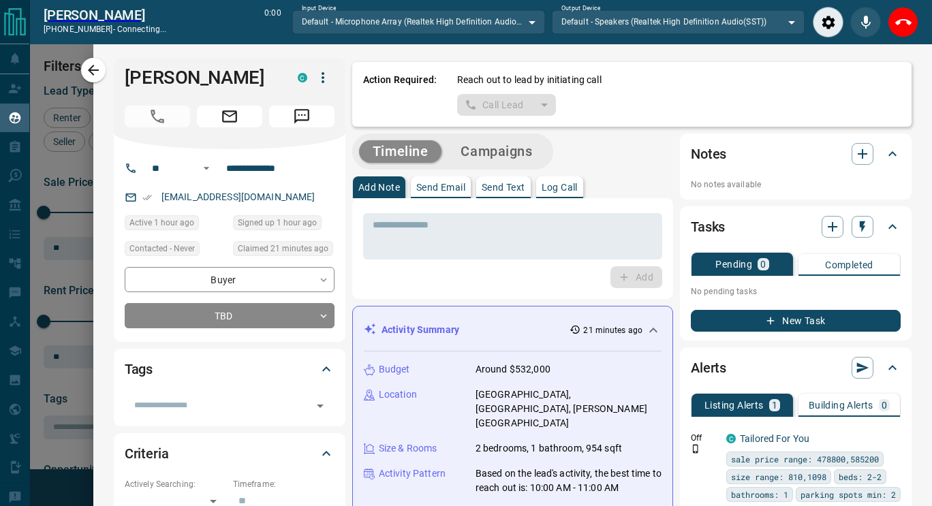
scroll to position [332, 664]
click at [889, 20] on button "Close" at bounding box center [903, 22] width 31 height 31
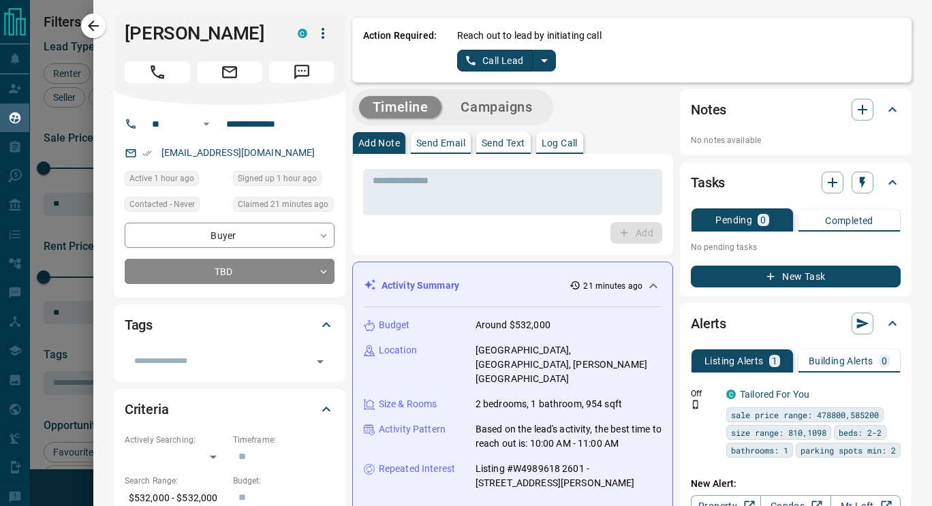
scroll to position [374, 664]
click at [497, 55] on button "Call Lead" at bounding box center [495, 61] width 76 height 22
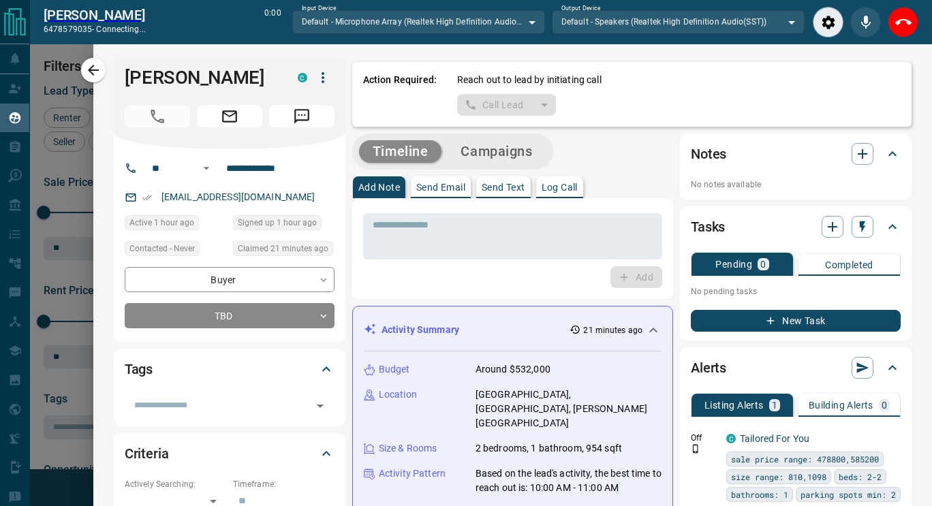
scroll to position [332, 664]
click at [895, 23] on icon "Close" at bounding box center [903, 22] width 16 height 16
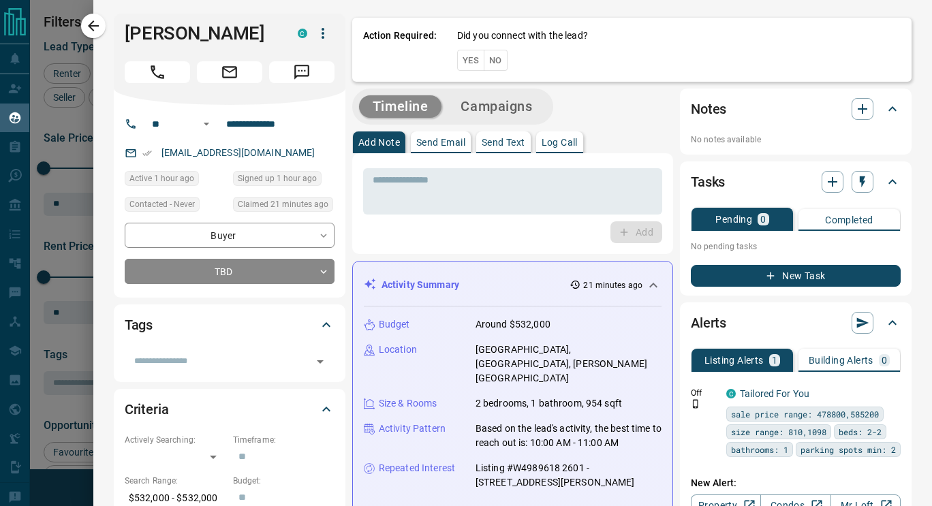
scroll to position [374, 664]
